Goal: Transaction & Acquisition: Purchase product/service

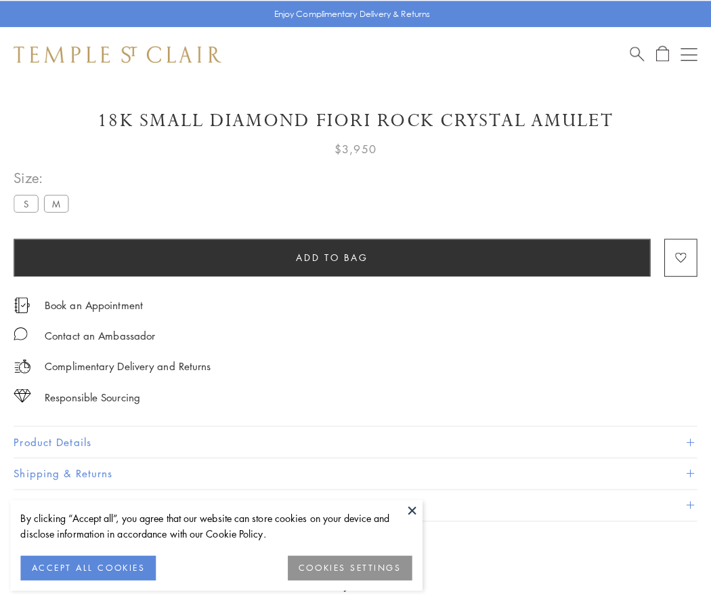
scroll to position [39, 0]
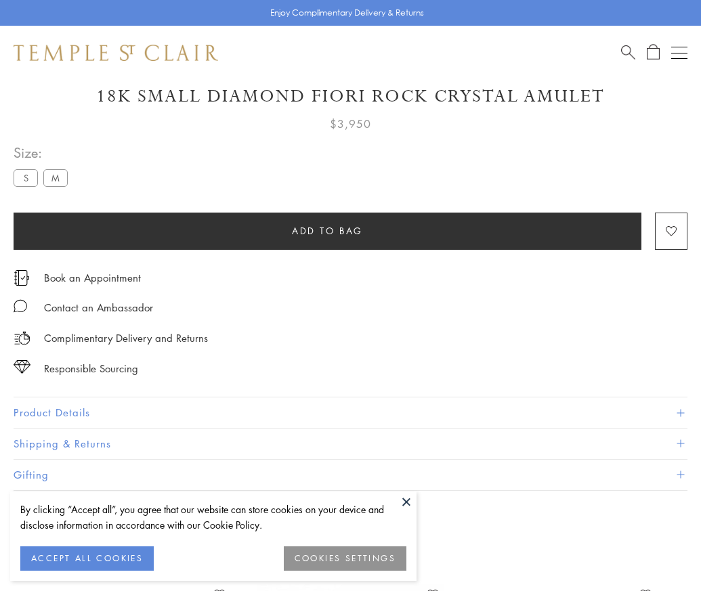
click at [327, 230] on span "Add to bag" at bounding box center [327, 231] width 71 height 15
